Goal: Task Accomplishment & Management: Use online tool/utility

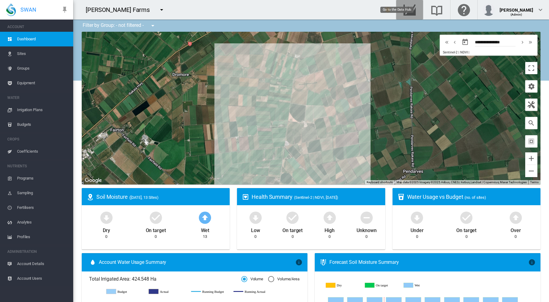
click at [417, 9] on md-icon "Go to the Data Hub" at bounding box center [409, 9] width 15 height 7
click at [158, 8] on md-icon "icon-menu-down" at bounding box center [161, 9] width 7 height 7
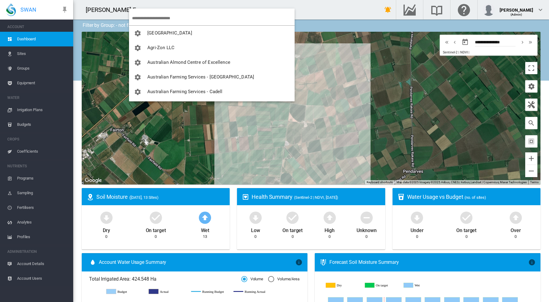
click at [119, 4] on md-backdrop at bounding box center [274, 151] width 549 height 302
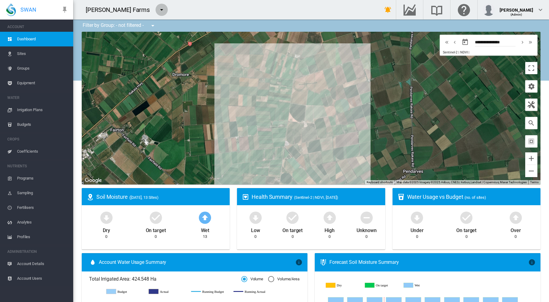
click at [158, 8] on md-icon "icon-menu-down" at bounding box center [161, 9] width 7 height 7
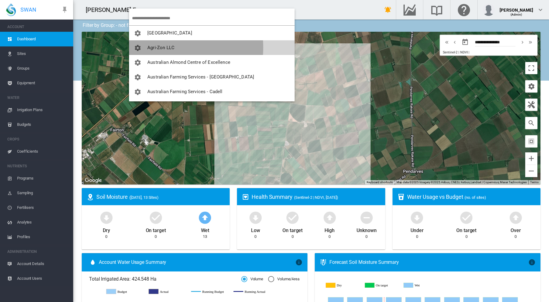
click at [158, 47] on span "Agri-Zon LLC" at bounding box center [160, 47] width 27 height 5
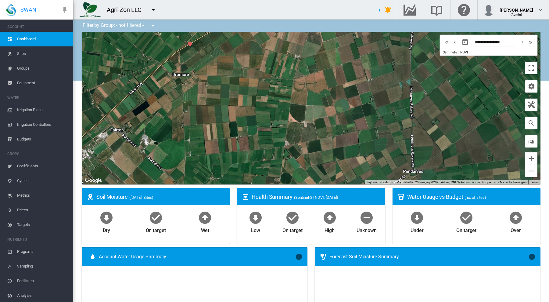
type input "**********"
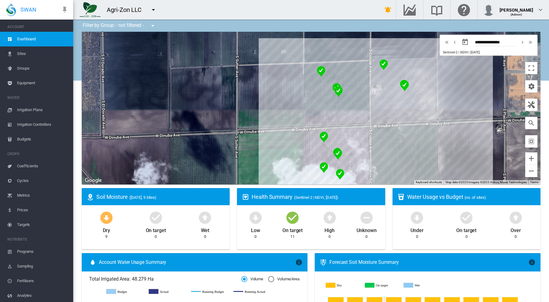
click at [22, 67] on span "Groups" at bounding box center [42, 68] width 51 height 15
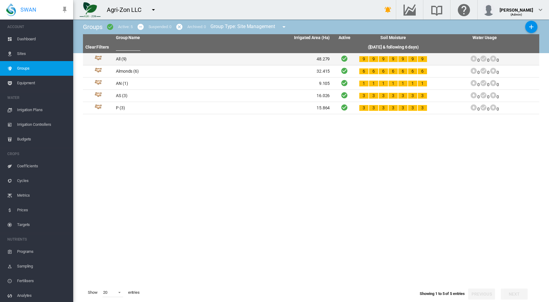
click at [119, 57] on td "All (9)" at bounding box center [169, 59] width 110 height 12
click at [122, 60] on td "All (9)" at bounding box center [169, 59] width 110 height 12
click at [119, 58] on td "All (9)" at bounding box center [169, 59] width 110 height 12
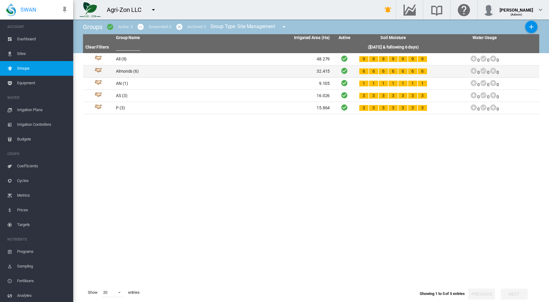
click at [127, 71] on td "Almonds (6)" at bounding box center [169, 71] width 110 height 12
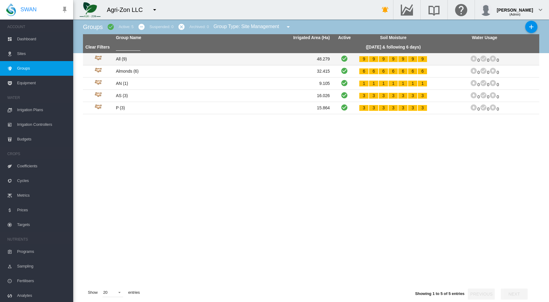
click at [122, 58] on td "All (9)" at bounding box center [169, 59] width 110 height 12
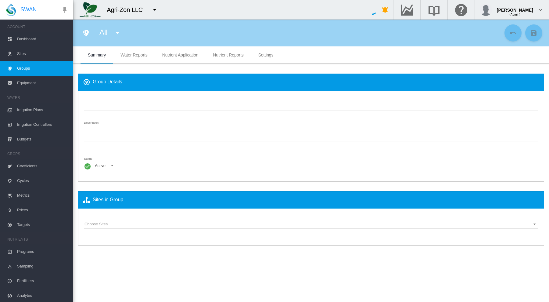
type input "***"
type textarea "**********"
click at [137, 55] on span "Water Reports" at bounding box center [134, 54] width 27 height 5
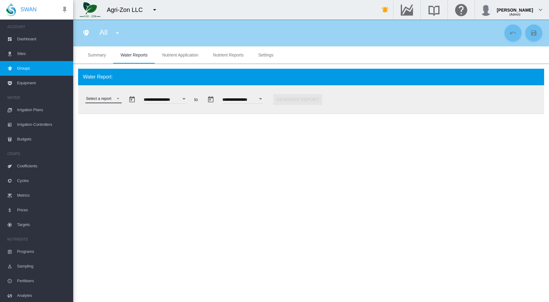
click at [118, 97] on md-select "Select a report Data Extract Irrigation Planned and Applied Soil Moisture Statu…" at bounding box center [103, 98] width 36 height 9
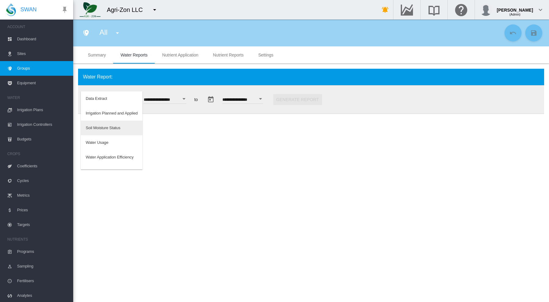
click at [107, 127] on div "Soil Moisture Status" at bounding box center [103, 127] width 35 height 5
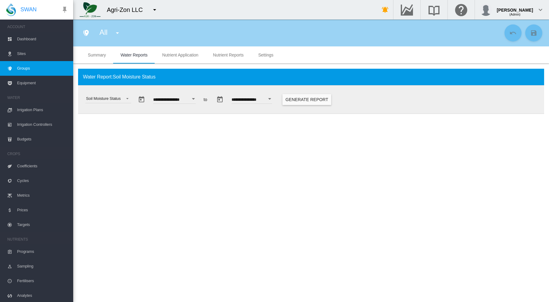
click at [195, 98] on div "Open calendar" at bounding box center [193, 99] width 3 height 2
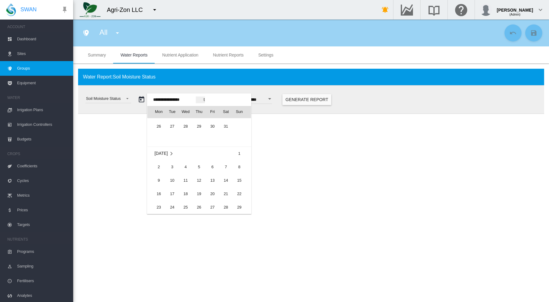
scroll to position [12585, 0]
click at [240, 153] on span "1" at bounding box center [239, 154] width 12 height 12
type input "**********"
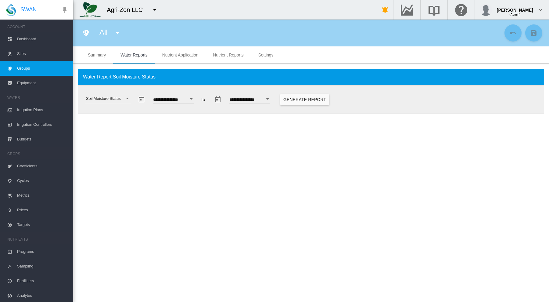
click at [273, 97] on button "Open calendar" at bounding box center [267, 98] width 11 height 11
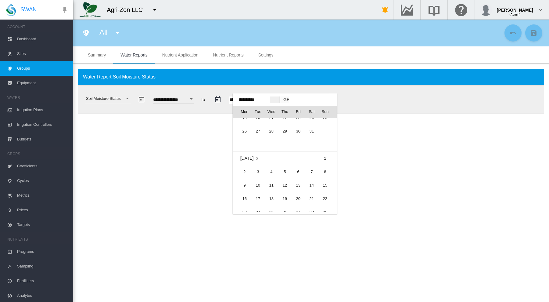
scroll to position [2311, 0]
click at [250, 157] on span "Jun 2025" at bounding box center [246, 158] width 13 height 5
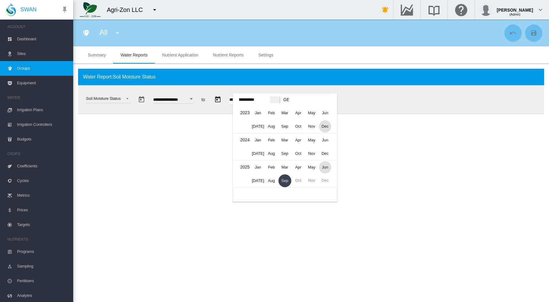
click at [326, 127] on span "Dec" at bounding box center [325, 126] width 12 height 12
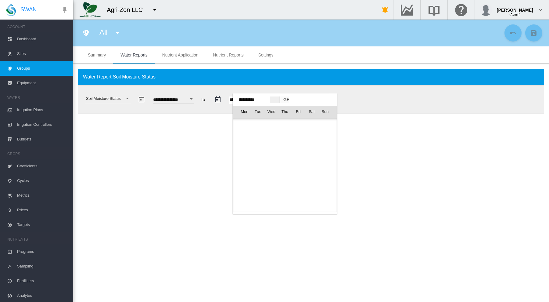
scroll to position [889, 0]
click at [324, 177] on span "31" at bounding box center [325, 179] width 12 height 12
type input "**********"
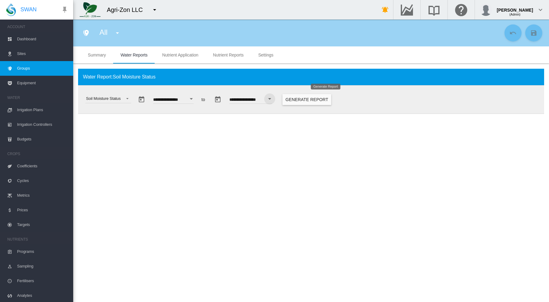
click at [329, 100] on button "Generate Report" at bounding box center [307, 99] width 49 height 11
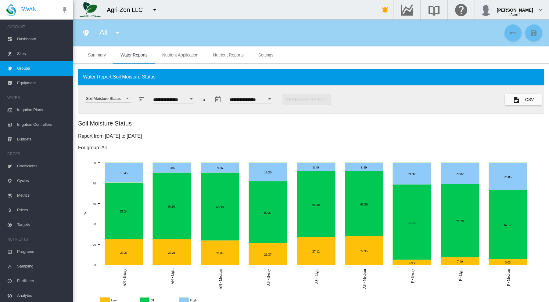
click at [127, 99] on span "Select a report: \a Soil Moisture Status\a" at bounding box center [125, 97] width 7 height 5
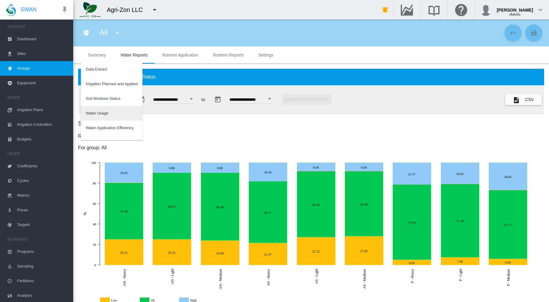
click at [113, 110] on md-option "Water Usage" at bounding box center [112, 113] width 62 height 15
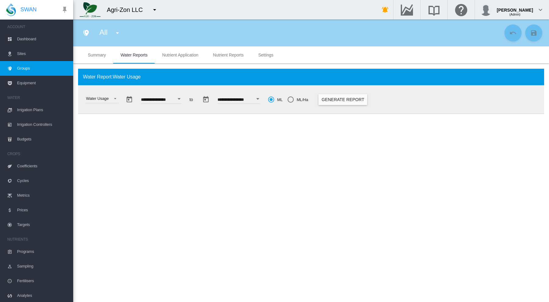
click at [361, 99] on button "Generate Report" at bounding box center [343, 99] width 49 height 11
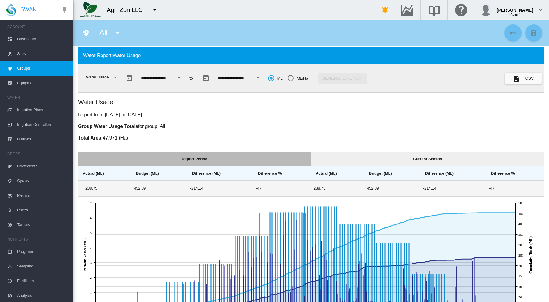
scroll to position [4, 0]
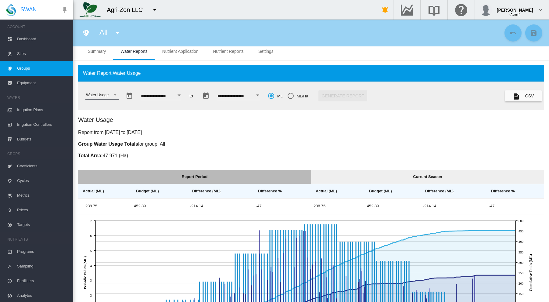
click at [116, 94] on span "Select a report: \a Water Usage\a" at bounding box center [113, 94] width 7 height 5
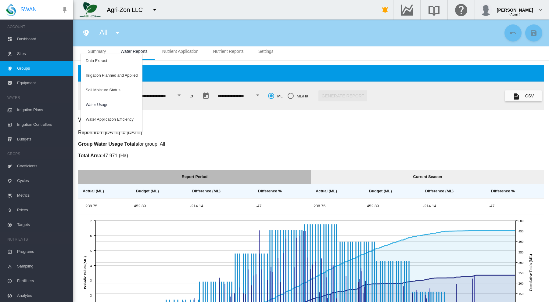
scroll to position [9, 0]
click at [112, 110] on div "Water Application Efficiency" at bounding box center [110, 109] width 48 height 5
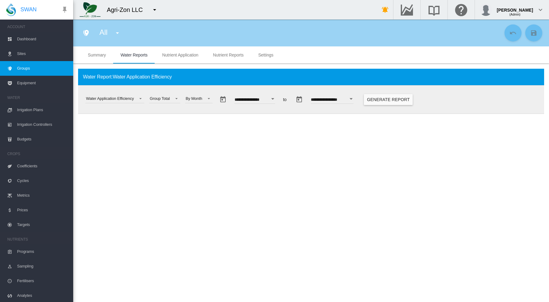
scroll to position [0, 0]
click at [398, 98] on button "Generate Report" at bounding box center [388, 99] width 49 height 11
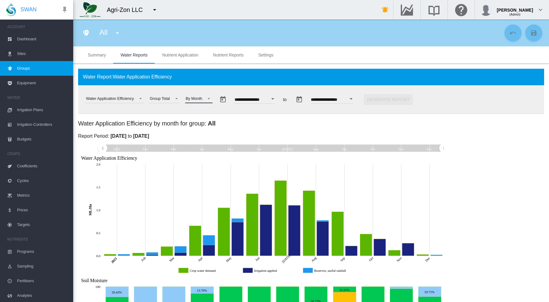
click at [207, 96] on span at bounding box center [207, 97] width 7 height 5
click at [199, 113] on div "By Week" at bounding box center [194, 112] width 16 height 5
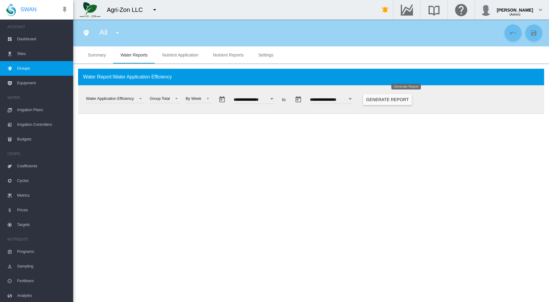
click at [397, 99] on button "Generate Report" at bounding box center [387, 99] width 49 height 11
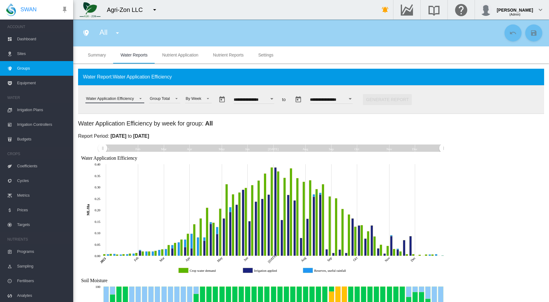
click at [140, 98] on span "Select a report: \a Water Application Efficiency\a" at bounding box center [138, 97] width 7 height 5
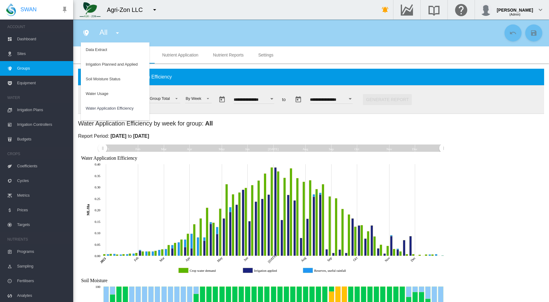
scroll to position [9, 0]
click at [111, 114] on div "Water Use Efficiency" at bounding box center [104, 113] width 36 height 5
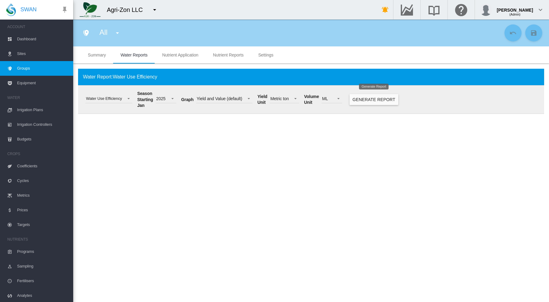
click at [364, 97] on button "Generate Report" at bounding box center [374, 99] width 49 height 11
click at [249, 98] on span at bounding box center [246, 97] width 7 height 5
click at [219, 99] on div "Yield and Value (default)" at bounding box center [218, 99] width 45 height 6
click at [171, 99] on span "Only crop cycles that end within the selected season will be included." at bounding box center [170, 97] width 7 height 5
click at [164, 127] on div "2023" at bounding box center [160, 128] width 9 height 6
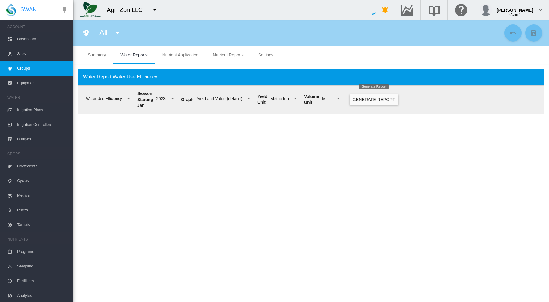
click at [368, 101] on button "Generate Report" at bounding box center [374, 99] width 49 height 11
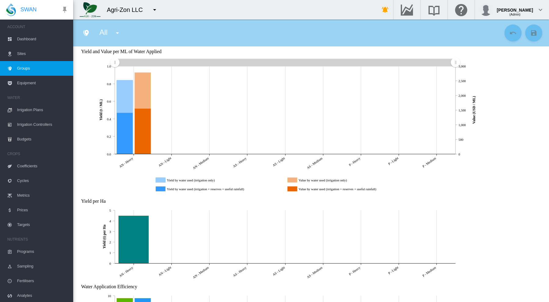
scroll to position [0, 0]
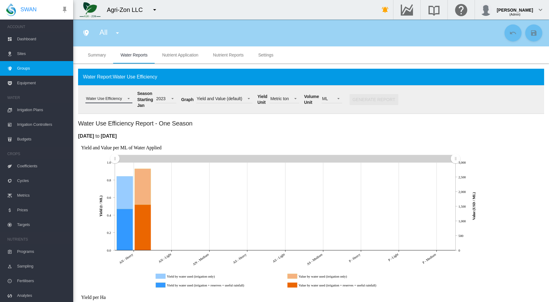
click at [128, 97] on span "Select a report: \a Water Use Efficiency\a" at bounding box center [126, 97] width 7 height 5
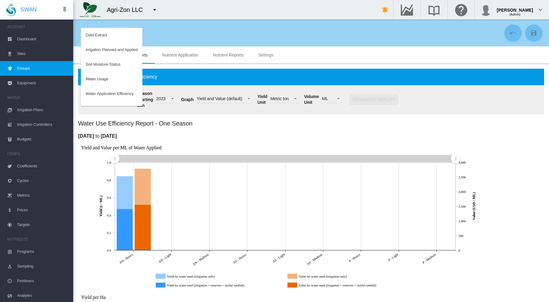
scroll to position [9, 0]
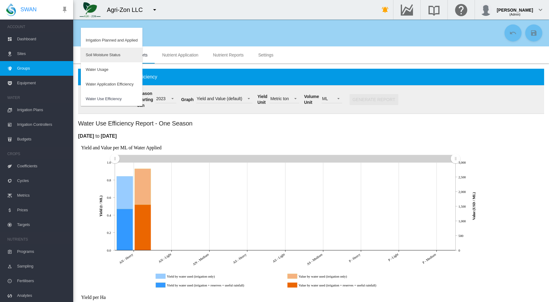
click at [115, 53] on div "Soil Moisture Status" at bounding box center [103, 54] width 35 height 5
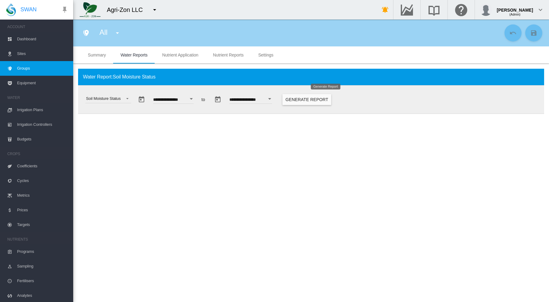
click at [331, 96] on button "Generate Report" at bounding box center [307, 99] width 49 height 11
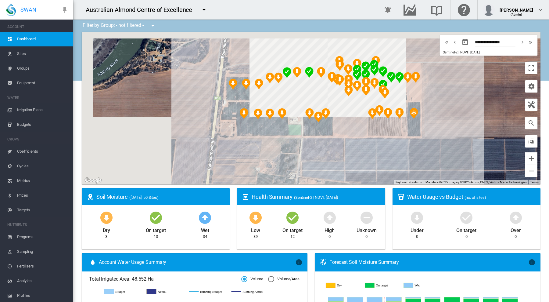
drag, startPoint x: 338, startPoint y: 99, endPoint x: 481, endPoint y: 215, distance: 184.2
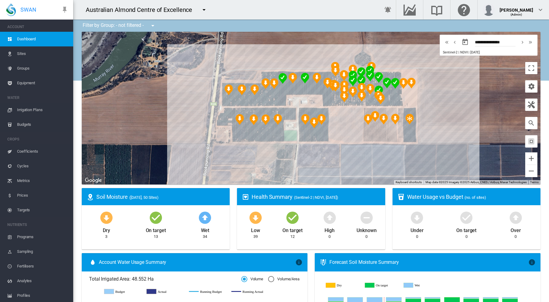
click at [519, 41] on md-icon "icon-chevron-right" at bounding box center [522, 41] width 7 height 7
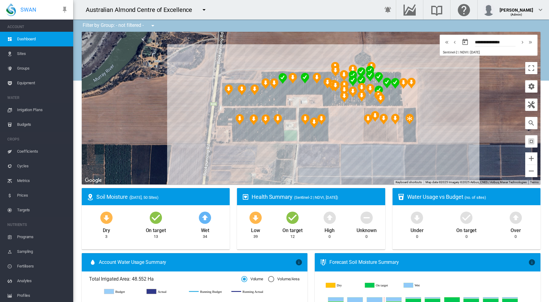
click at [519, 41] on md-icon "icon-chevron-right" at bounding box center [522, 41] width 7 height 7
type input "**********"
click at [24, 108] on span "Irrigation Plans" at bounding box center [42, 110] width 51 height 15
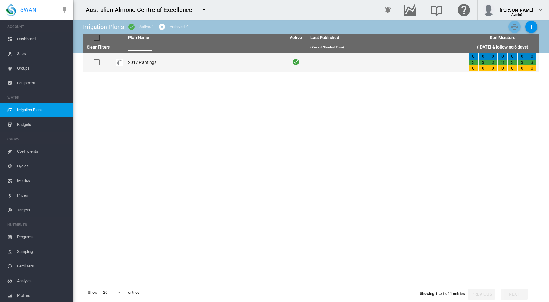
click at [140, 62] on td "2017 Plantings" at bounding box center [205, 62] width 158 height 19
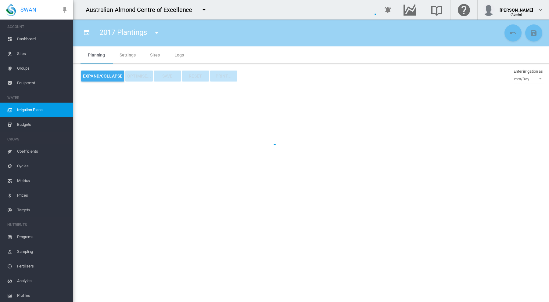
type input "**********"
type input "*"
type input "*****"
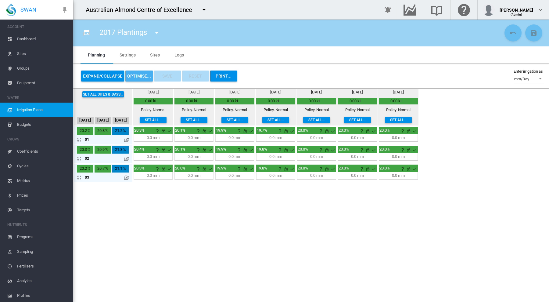
click at [137, 74] on button "OPTIMISE..." at bounding box center [138, 75] width 27 height 11
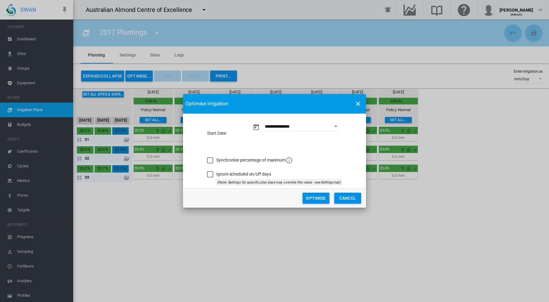
click at [313, 196] on button "Optimise" at bounding box center [316, 198] width 27 height 11
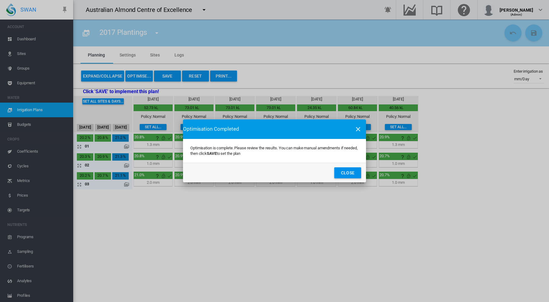
click at [343, 170] on button "Close" at bounding box center [347, 172] width 27 height 11
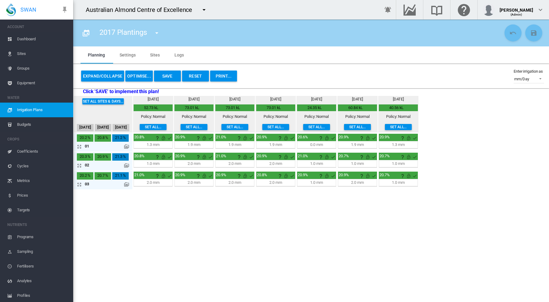
click at [28, 39] on span "Dashboard" at bounding box center [42, 39] width 51 height 15
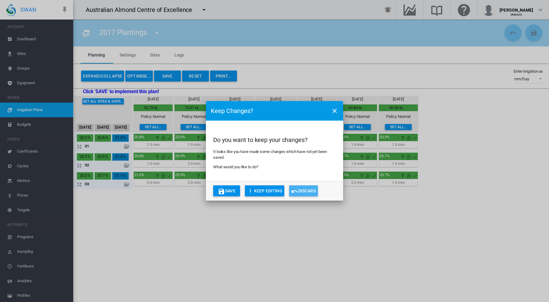
click at [303, 191] on button "Discard" at bounding box center [303, 190] width 29 height 11
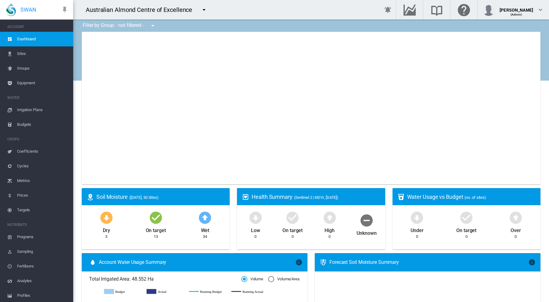
type input "**********"
